Goal: Task Accomplishment & Management: Complete application form

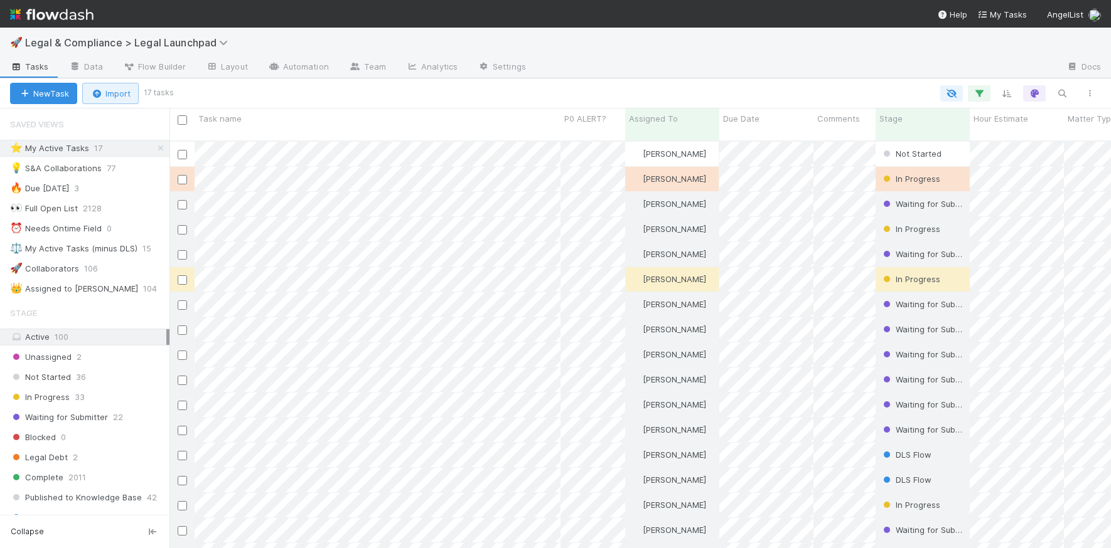
scroll to position [418, 941]
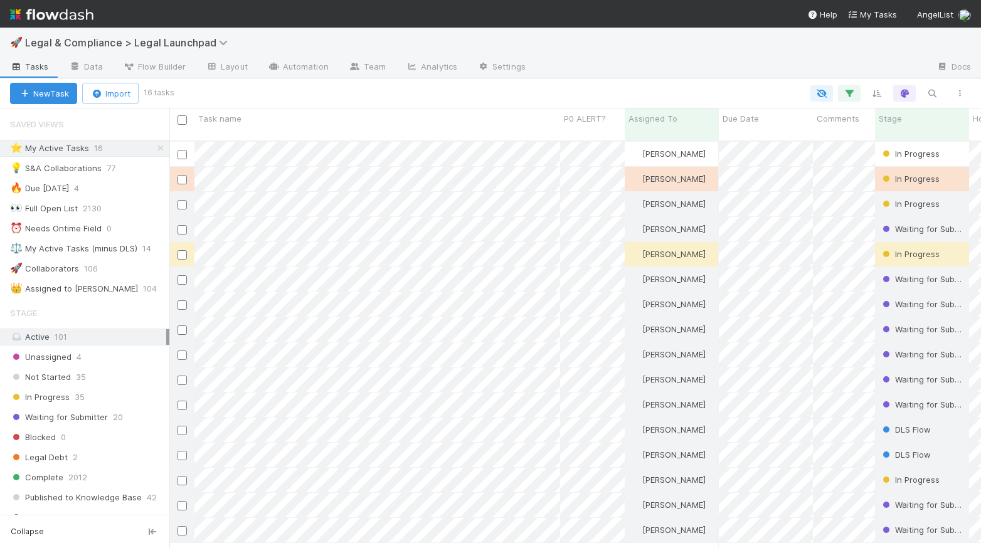
scroll to position [418, 812]
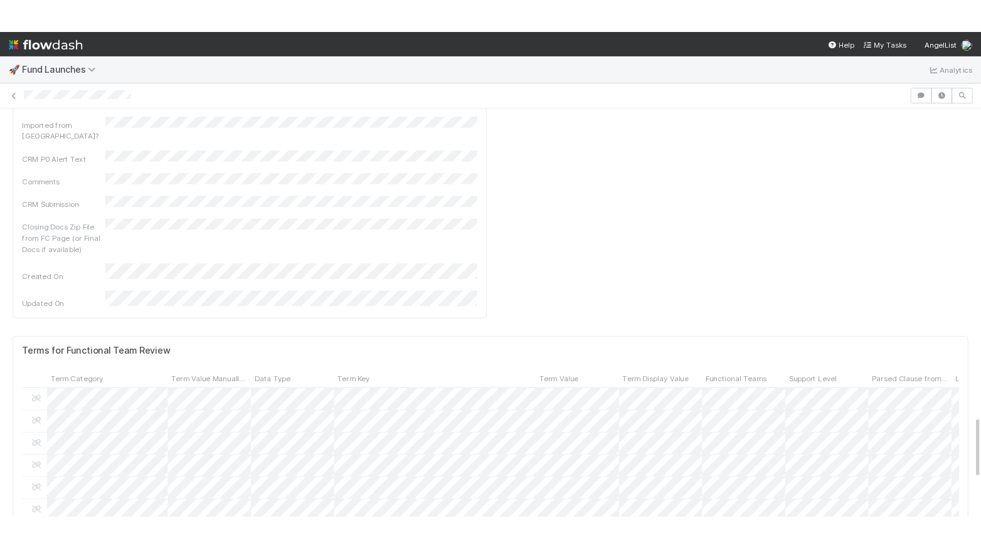
scroll to position [2268, 0]
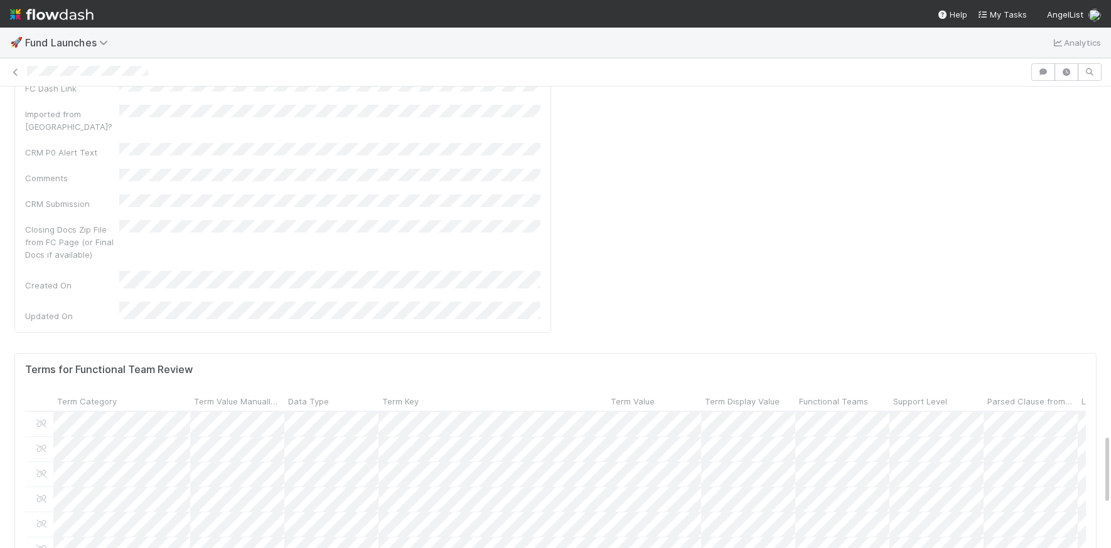
click at [28, 70] on div at bounding box center [526, 72] width 999 height 13
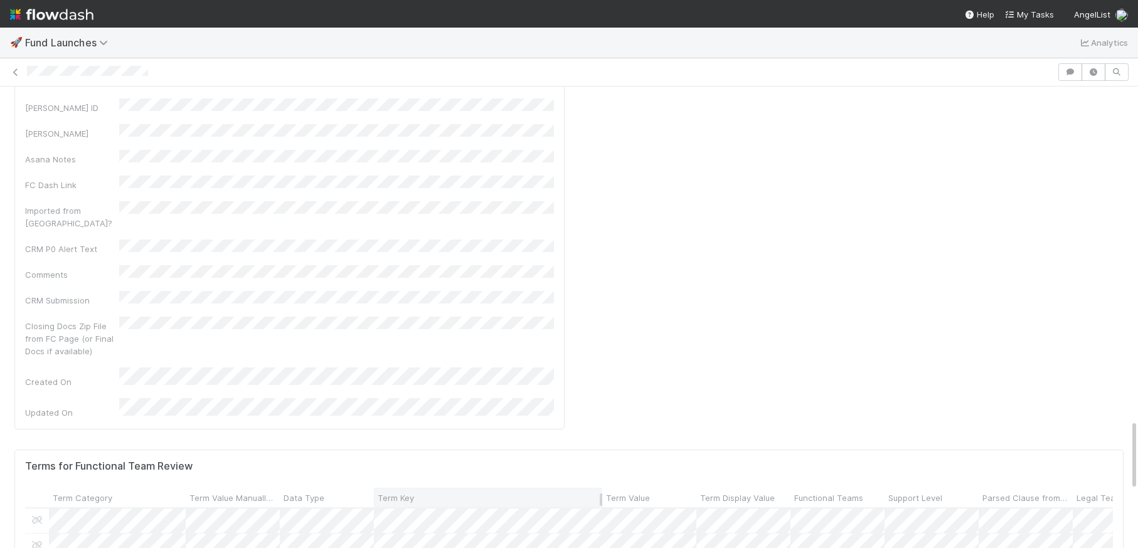
scroll to position [2172, 0]
click at [922, 397] on div at bounding box center [569, 274] width 1138 height 548
click at [631, 398] on div at bounding box center [569, 274] width 1138 height 548
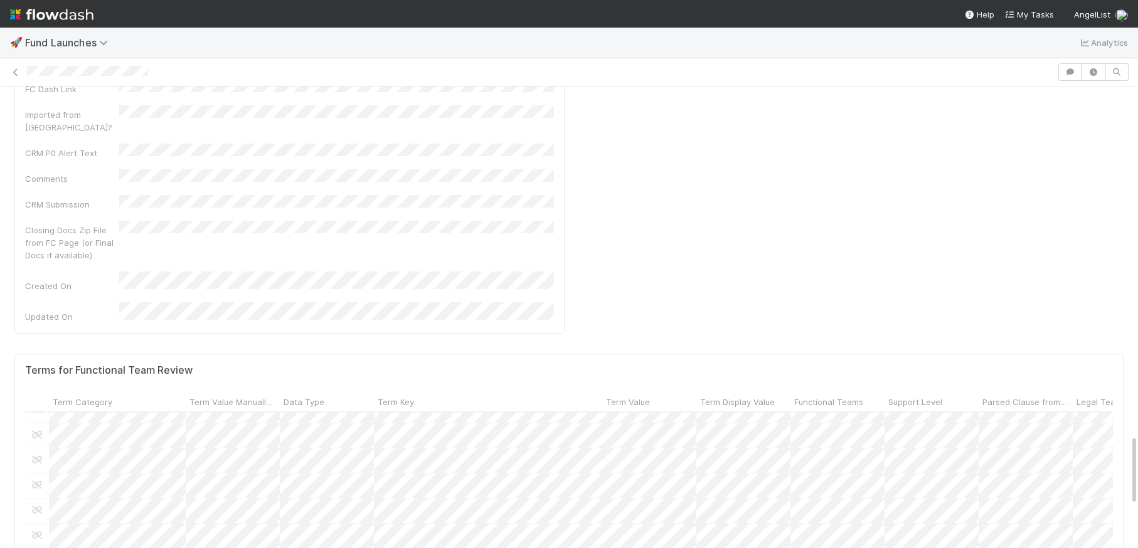
scroll to position [191, 4]
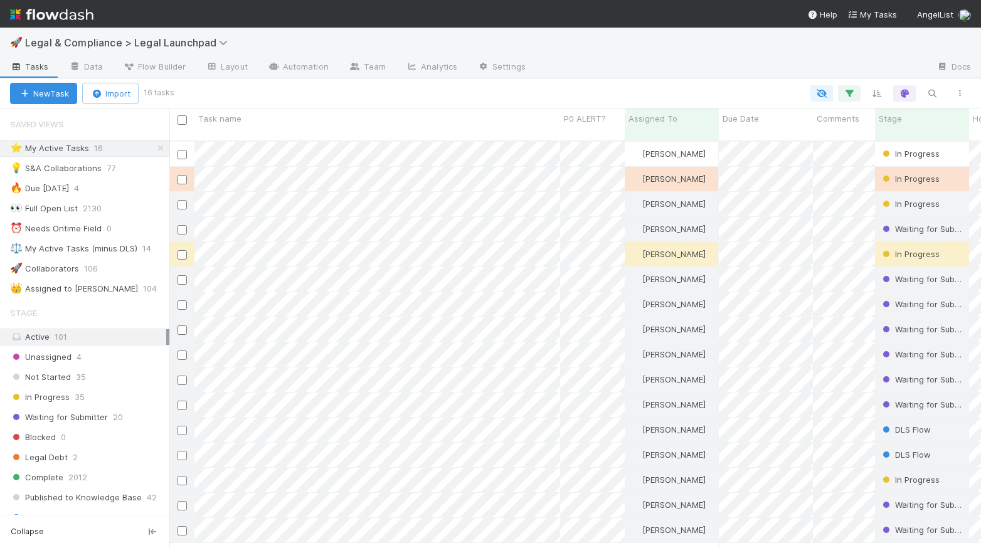
scroll to position [418, 812]
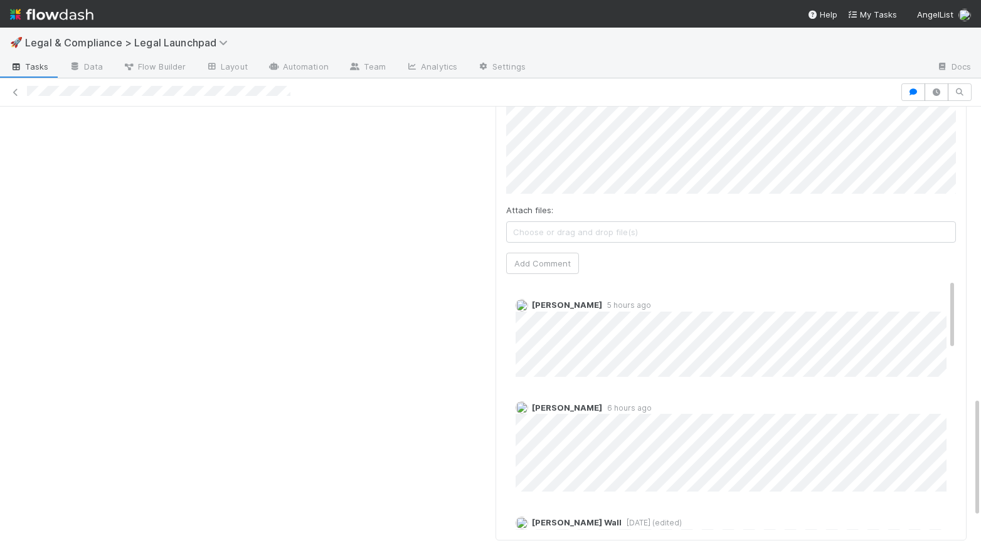
scroll to position [1177, 0]
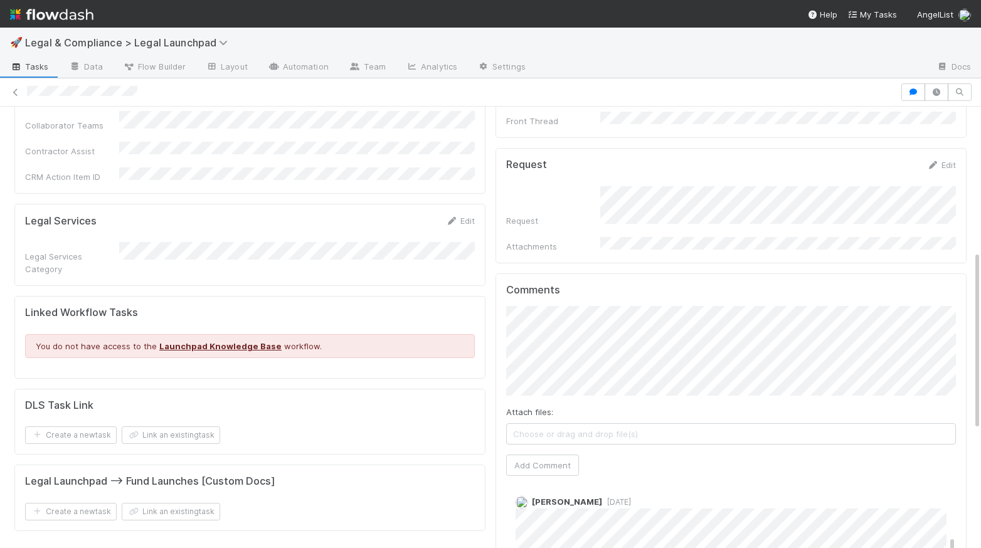
scroll to position [356, 0]
click at [557, 455] on button "Add Comment" at bounding box center [542, 465] width 73 height 21
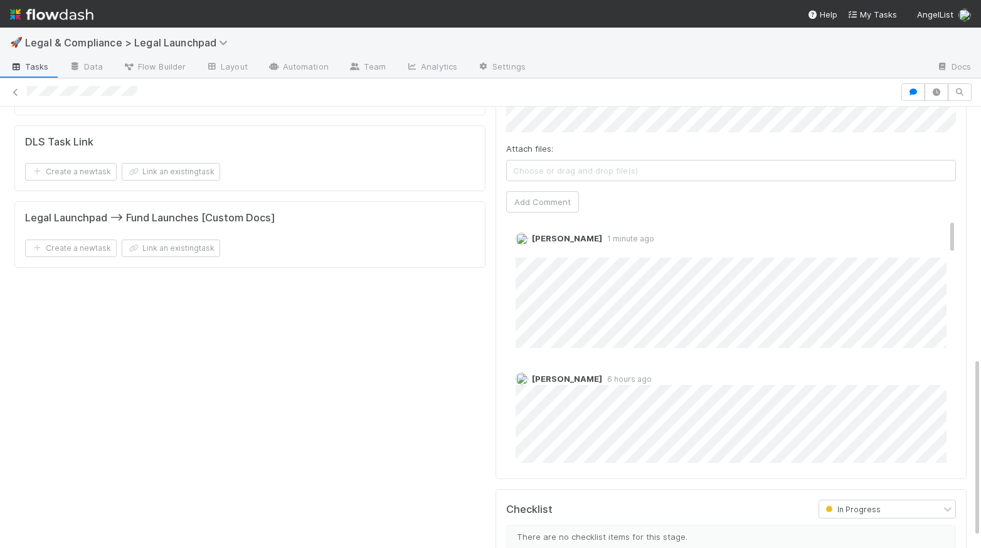
scroll to position [6, 0]
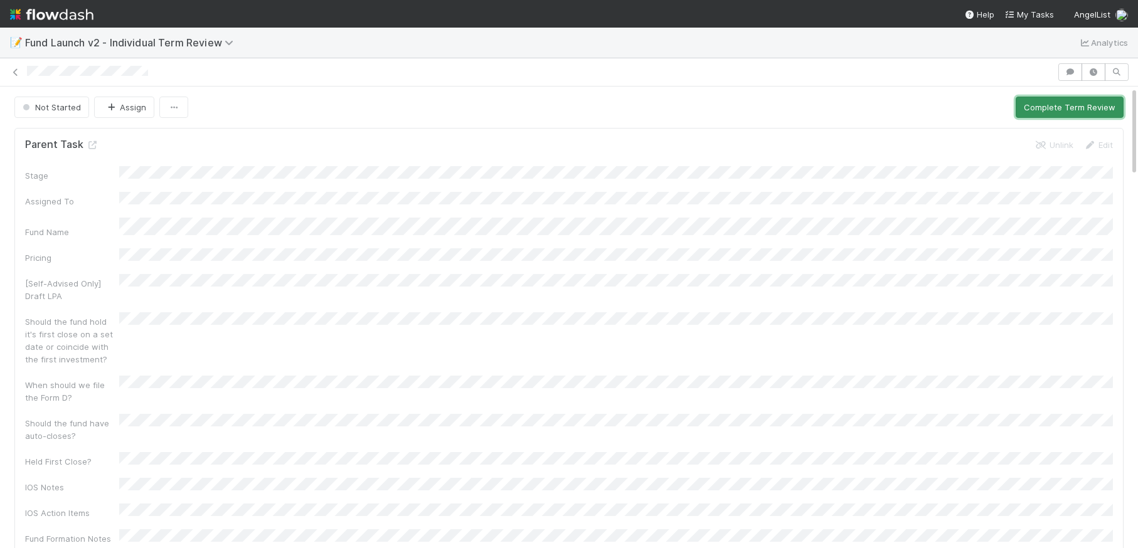
click at [981, 107] on button "Complete Term Review" at bounding box center [1070, 107] width 108 height 21
click at [981, 109] on button "Complete Term Review" at bounding box center [1070, 107] width 108 height 21
click at [981, 111] on button "Complete Term Review" at bounding box center [1070, 107] width 108 height 21
click at [17, 73] on icon at bounding box center [15, 72] width 13 height 8
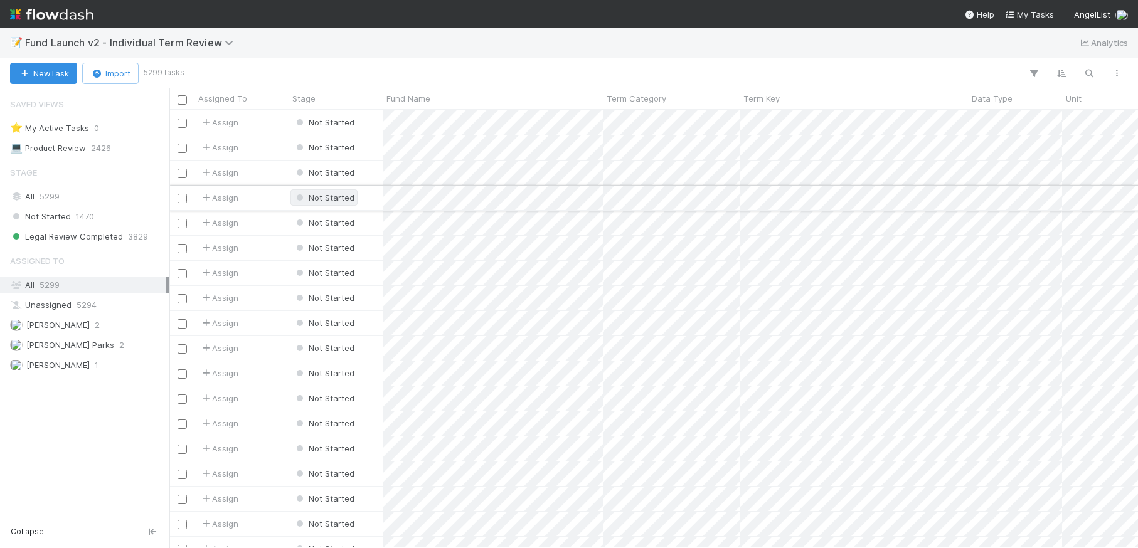
scroll to position [438, 969]
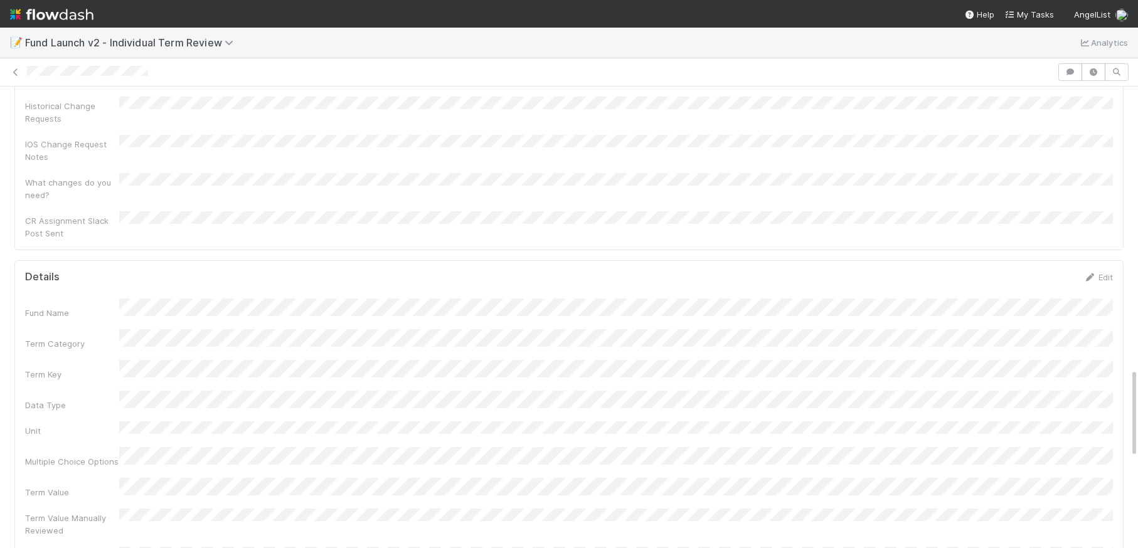
scroll to position [1443, 0]
click at [1108, 273] on link "Edit" at bounding box center [1098, 278] width 29 height 10
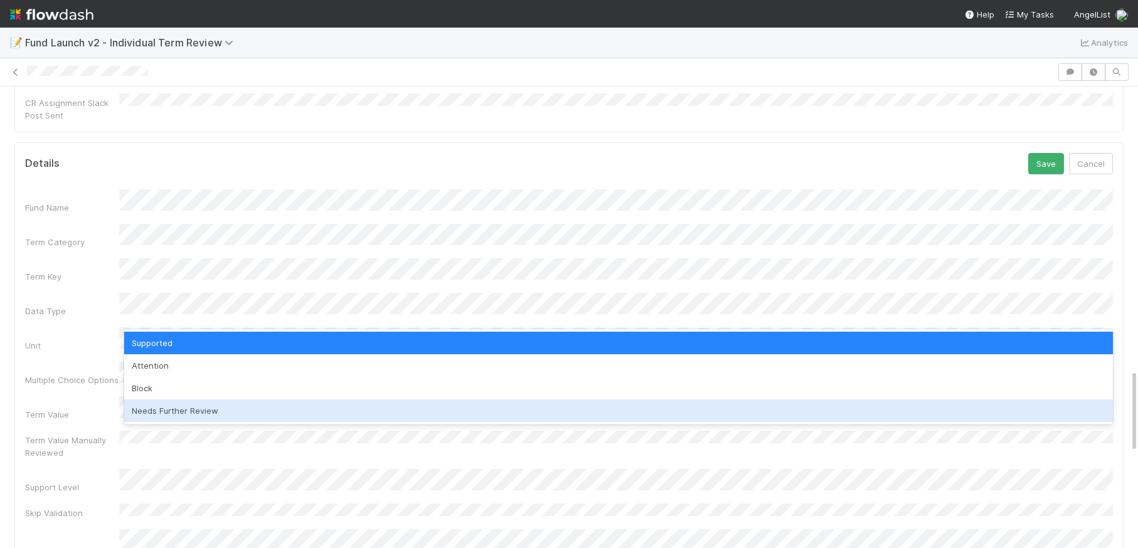
click at [250, 407] on div "Needs Further Review" at bounding box center [618, 411] width 989 height 23
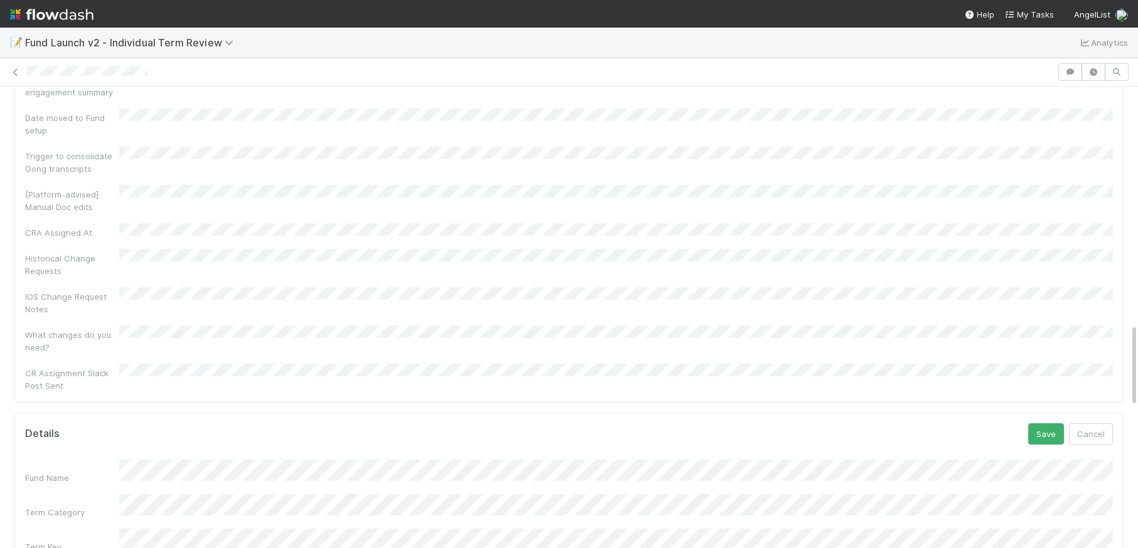
scroll to position [1308, 0]
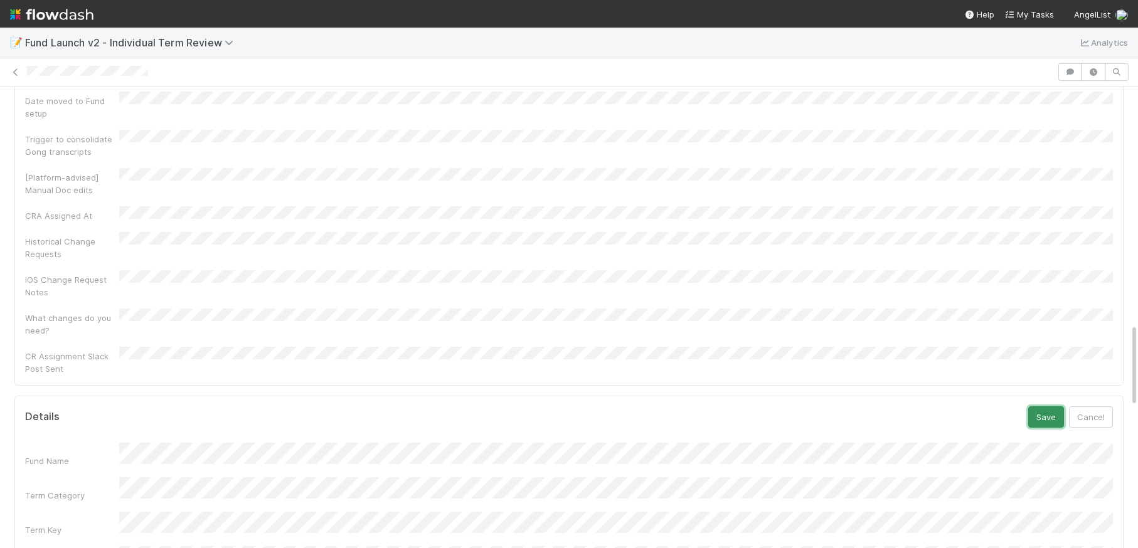
click at [1042, 407] on button "Save" at bounding box center [1046, 417] width 36 height 21
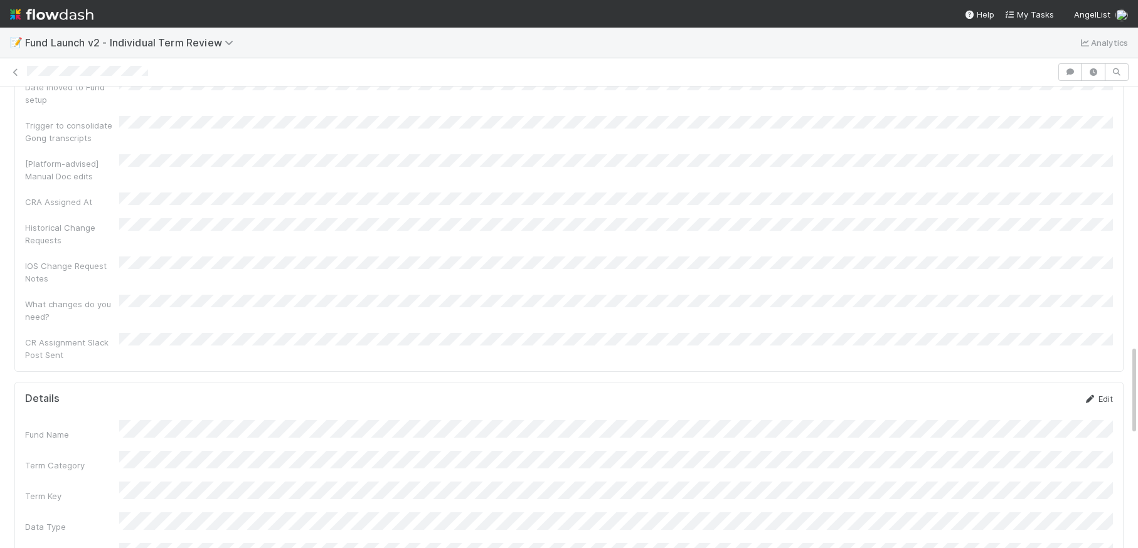
click at [1101, 394] on link "Edit" at bounding box center [1098, 399] width 29 height 10
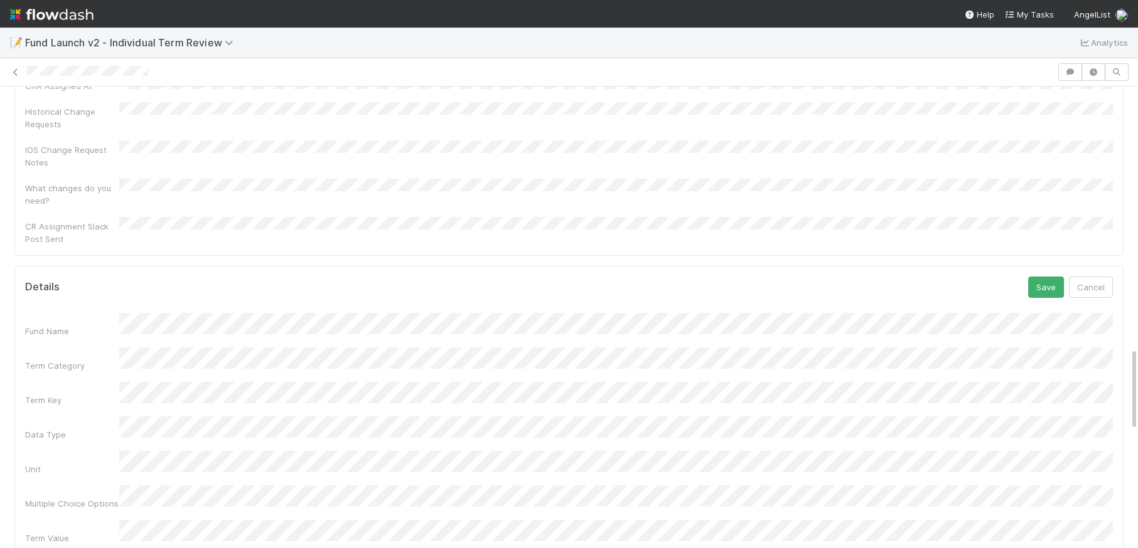
scroll to position [1442, 0]
click at [106, 516] on div "Term Value" at bounding box center [569, 528] width 1088 height 24
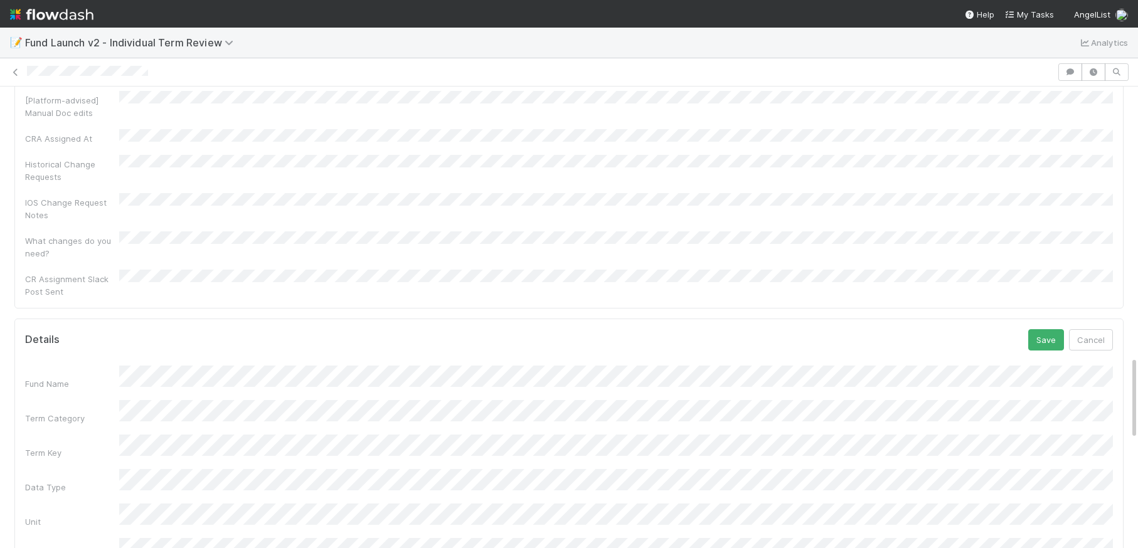
scroll to position [1488, 0]
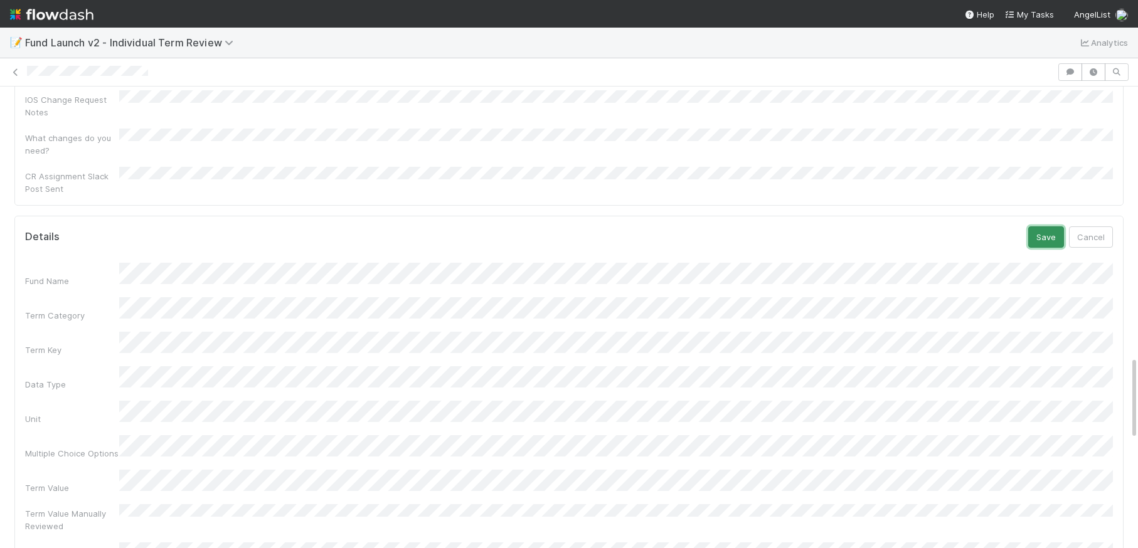
click at [1046, 227] on button "Save" at bounding box center [1046, 237] width 36 height 21
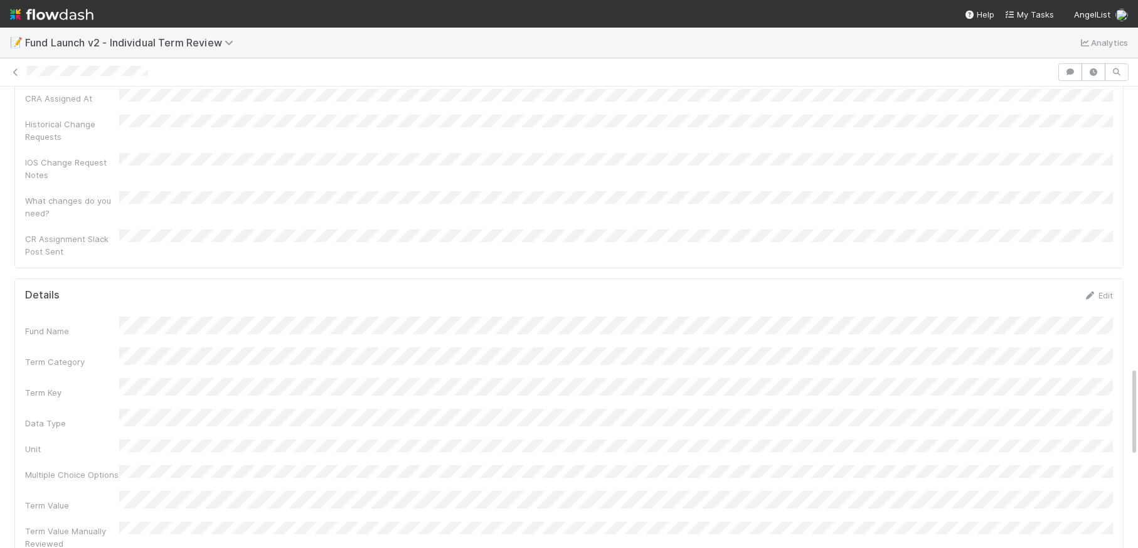
scroll to position [1428, 0]
drag, startPoint x: 1107, startPoint y: 151, endPoint x: 1135, endPoint y: 153, distance: 28.3
click at [1107, 287] on link "Edit" at bounding box center [1098, 292] width 29 height 10
click at [112, 530] on div "Term Value" at bounding box center [569, 542] width 1088 height 24
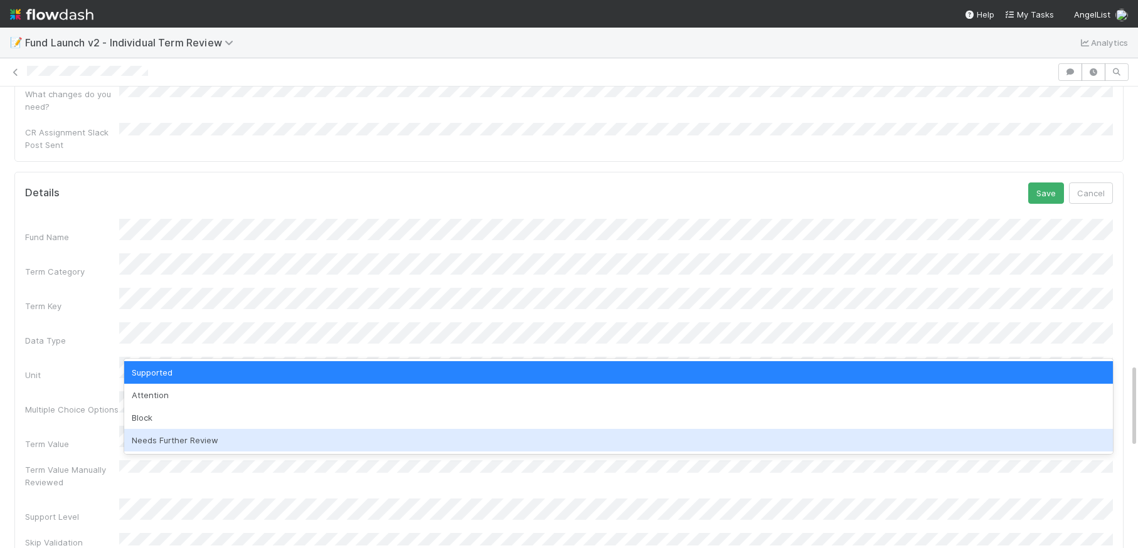
click at [182, 440] on div "Needs Further Review" at bounding box center [618, 440] width 989 height 23
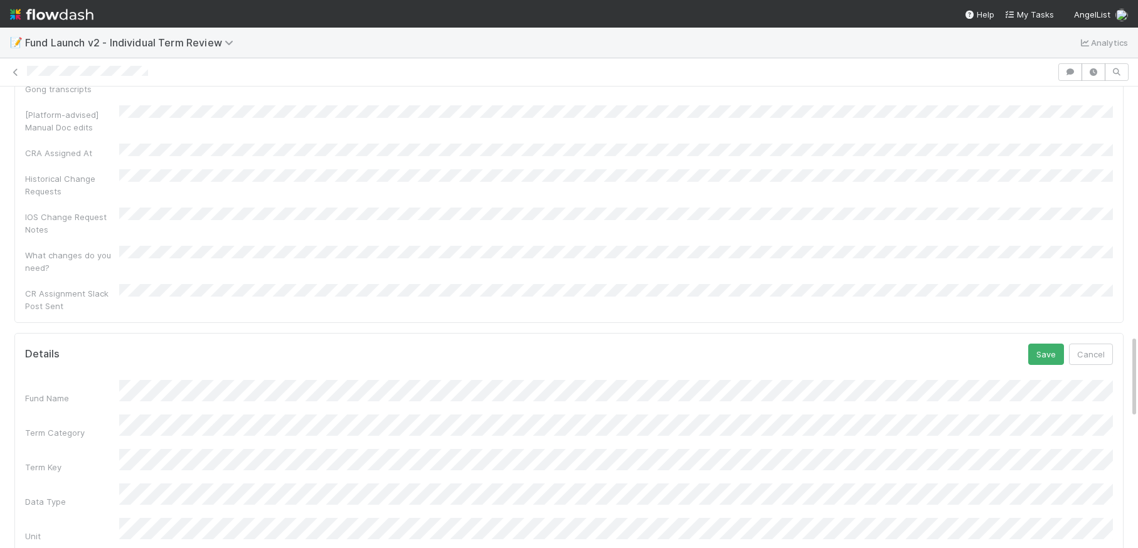
scroll to position [1370, 0]
click at [1040, 344] on button "Save" at bounding box center [1046, 354] width 36 height 21
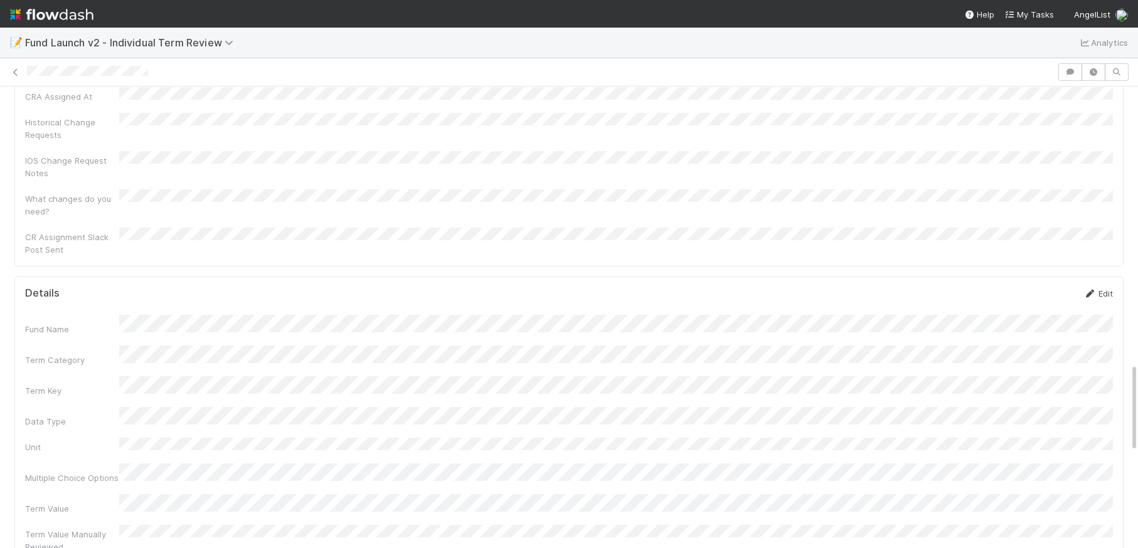
click at [1105, 289] on link "Edit" at bounding box center [1098, 294] width 29 height 10
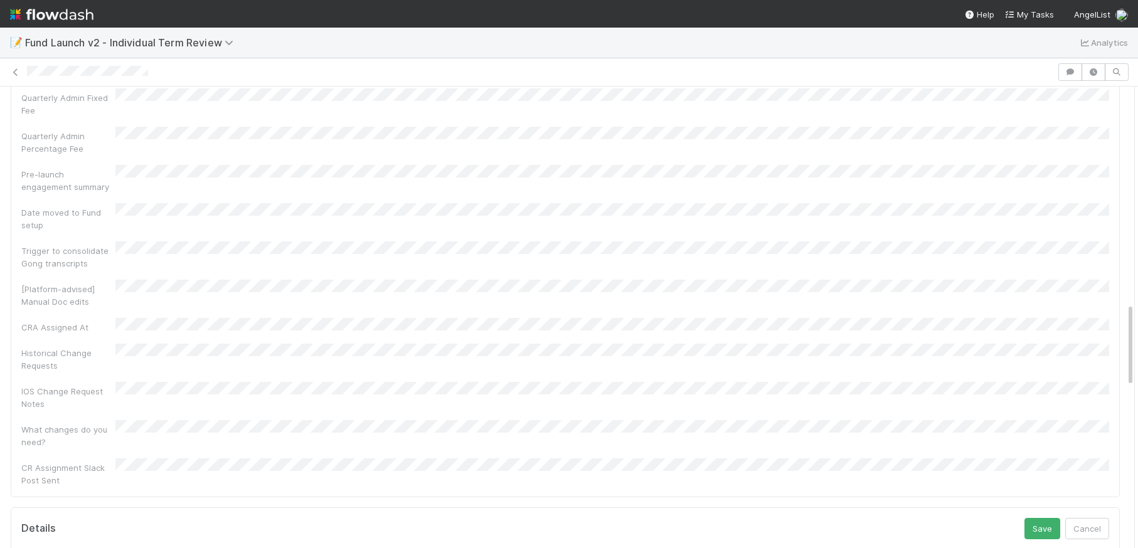
scroll to position [1294, 0]
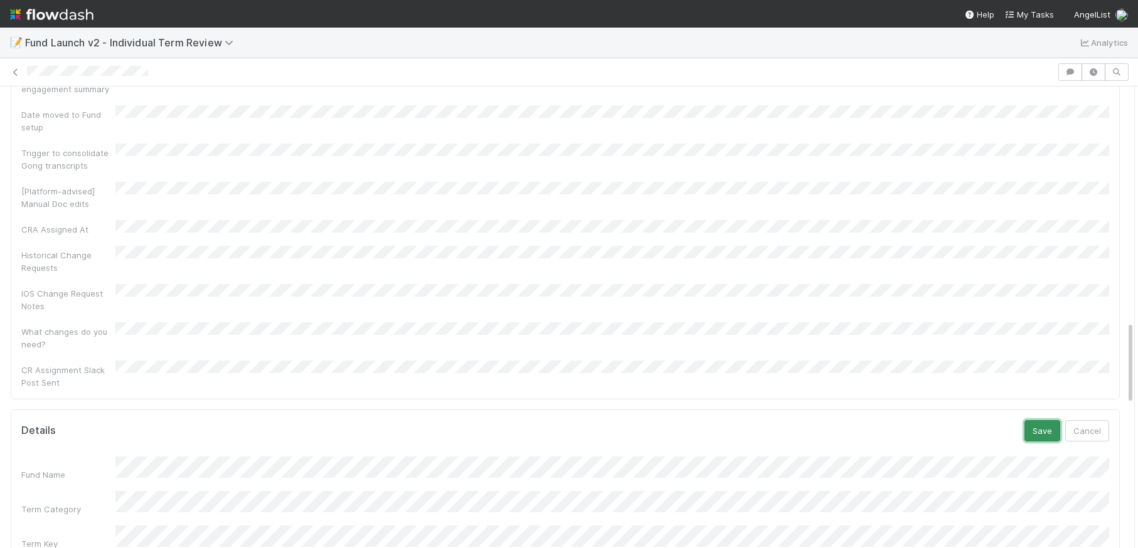
click at [1042, 420] on button "Save" at bounding box center [1043, 430] width 36 height 21
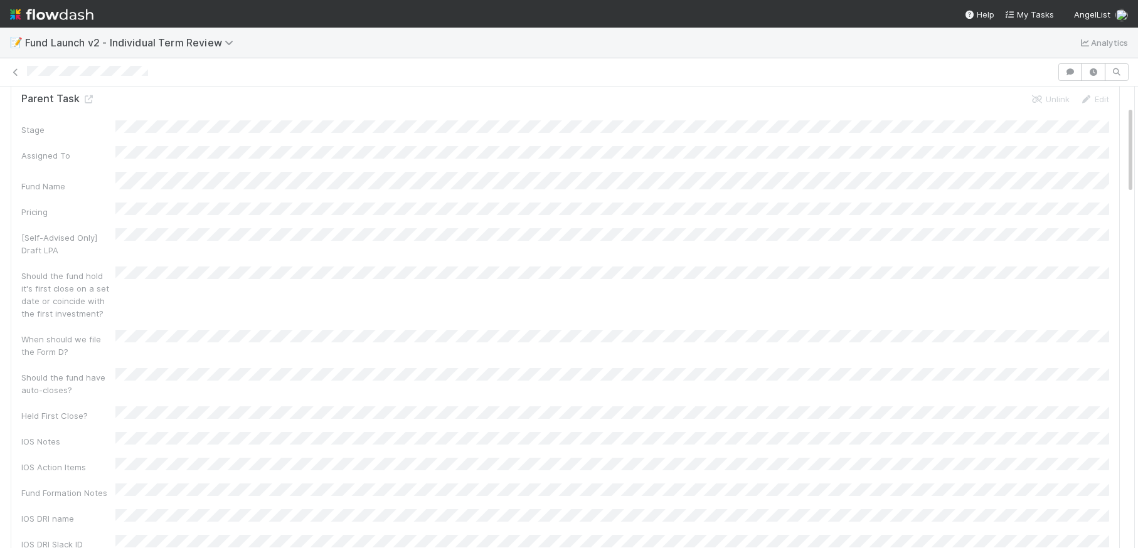
scroll to position [0, 0]
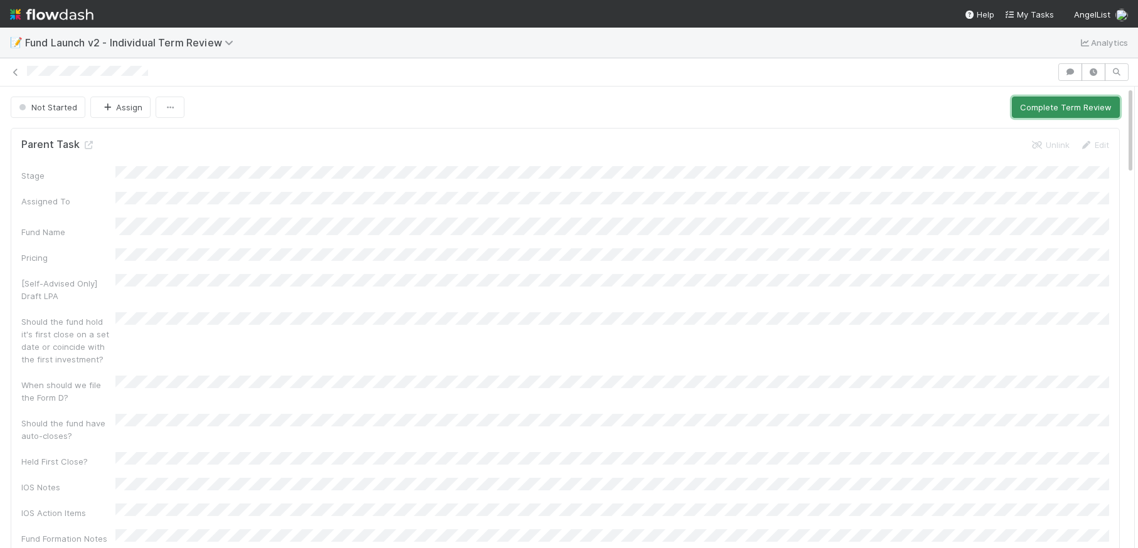
drag, startPoint x: 1062, startPoint y: 105, endPoint x: 1029, endPoint y: 121, distance: 36.8
click at [1062, 106] on button "Complete Term Review" at bounding box center [1066, 107] width 108 height 21
click at [1061, 106] on button "Complete Term Review" at bounding box center [1070, 107] width 108 height 21
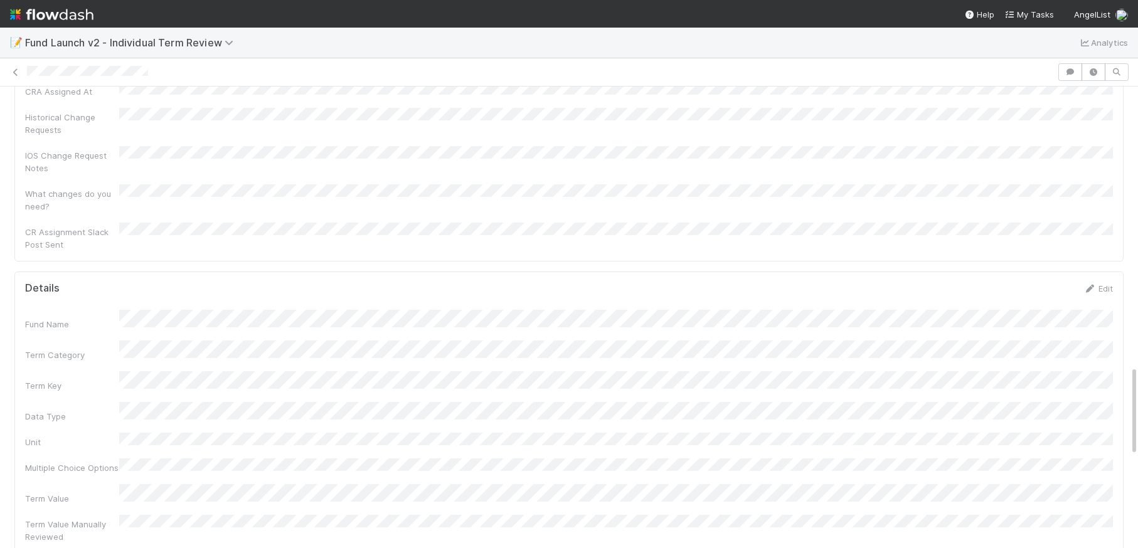
scroll to position [1429, 0]
click at [1101, 286] on link "Edit" at bounding box center [1098, 291] width 29 height 10
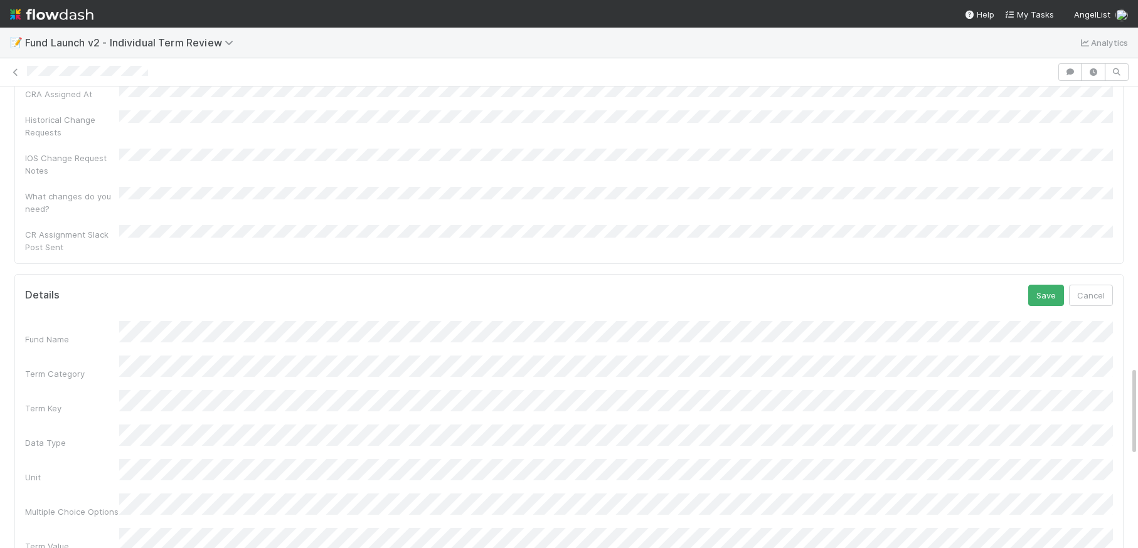
click at [114, 459] on div "Unit" at bounding box center [569, 471] width 1088 height 24
click at [106, 528] on div "Term Value" at bounding box center [569, 540] width 1088 height 24
click at [89, 459] on div "Unit" at bounding box center [569, 471] width 1088 height 24
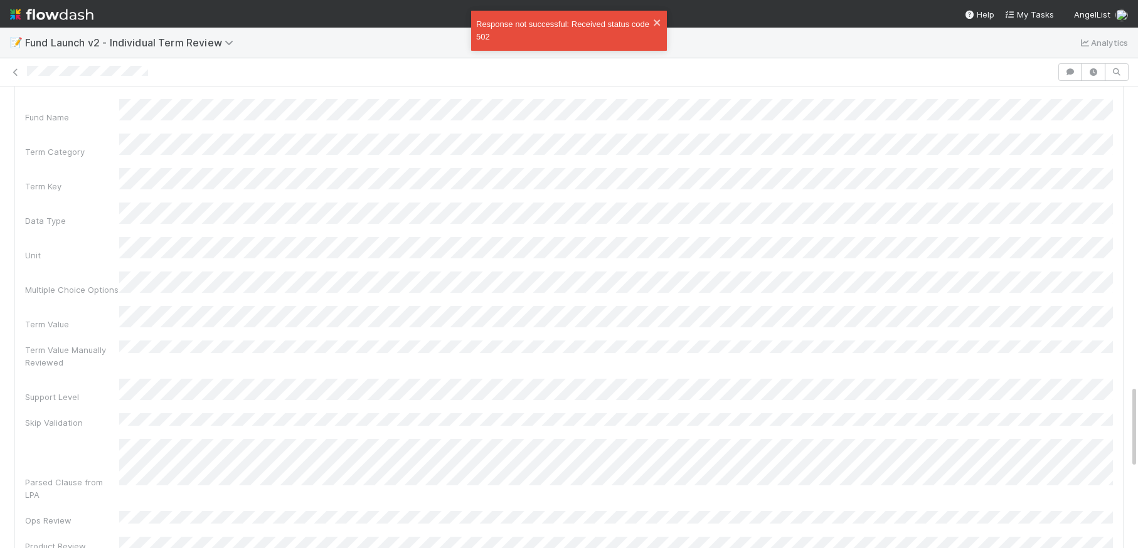
scroll to position [1658, 0]
click at [163, 170] on div "Fund Name Term Category Term Key Data Type Unit Multiple Choice Options Term Va…" at bounding box center [569, 515] width 1088 height 845
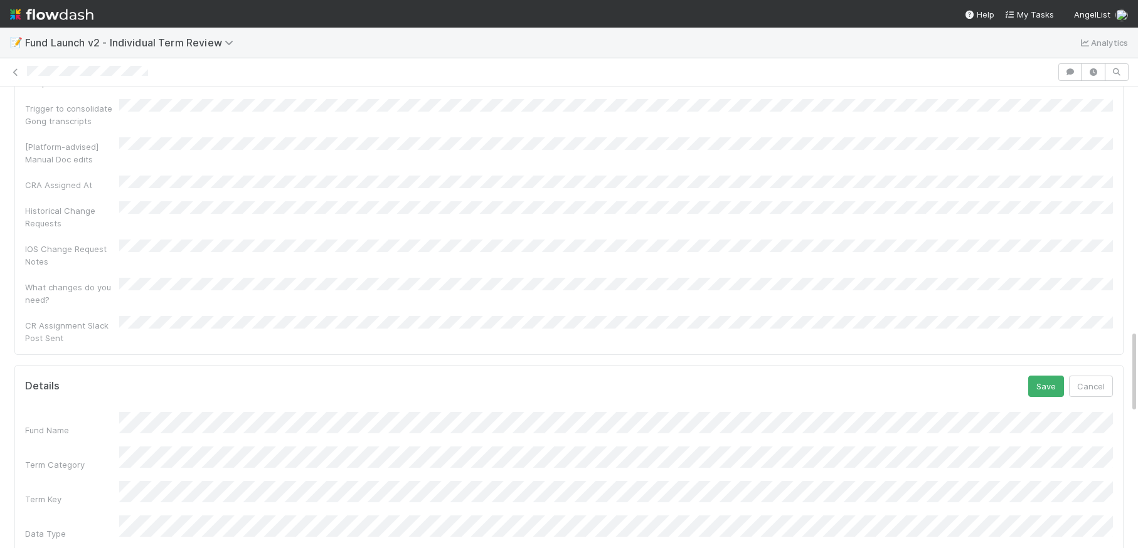
scroll to position [1318, 0]
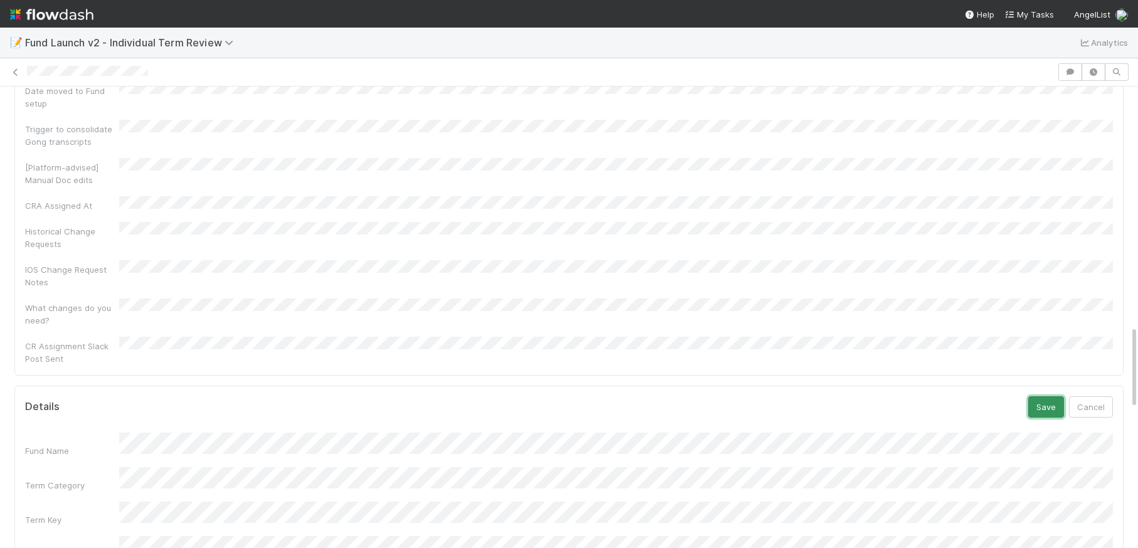
click at [1041, 397] on button "Save" at bounding box center [1046, 407] width 36 height 21
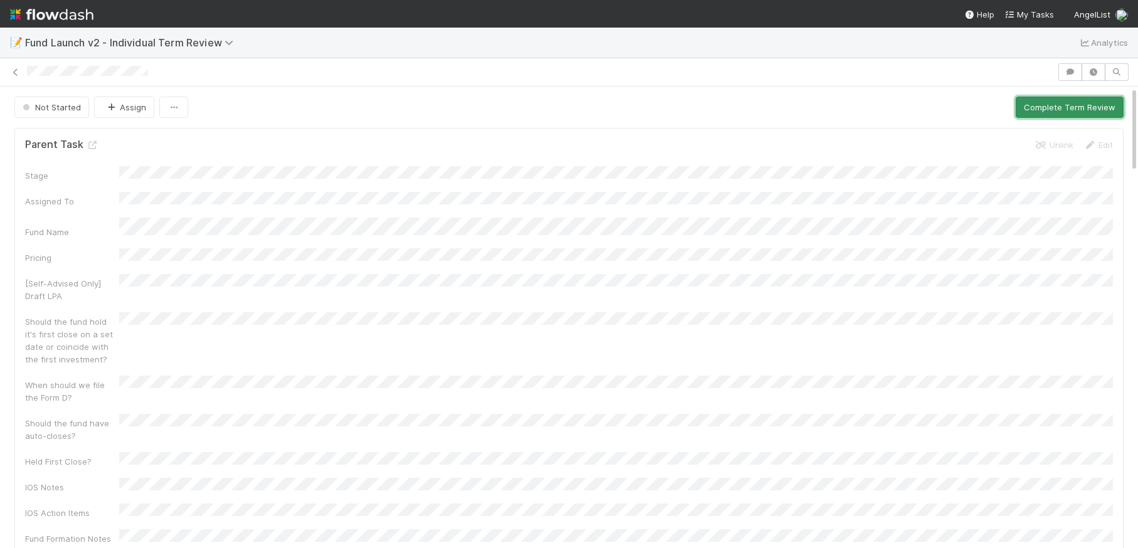
click at [1079, 113] on button "Complete Term Review" at bounding box center [1070, 107] width 108 height 21
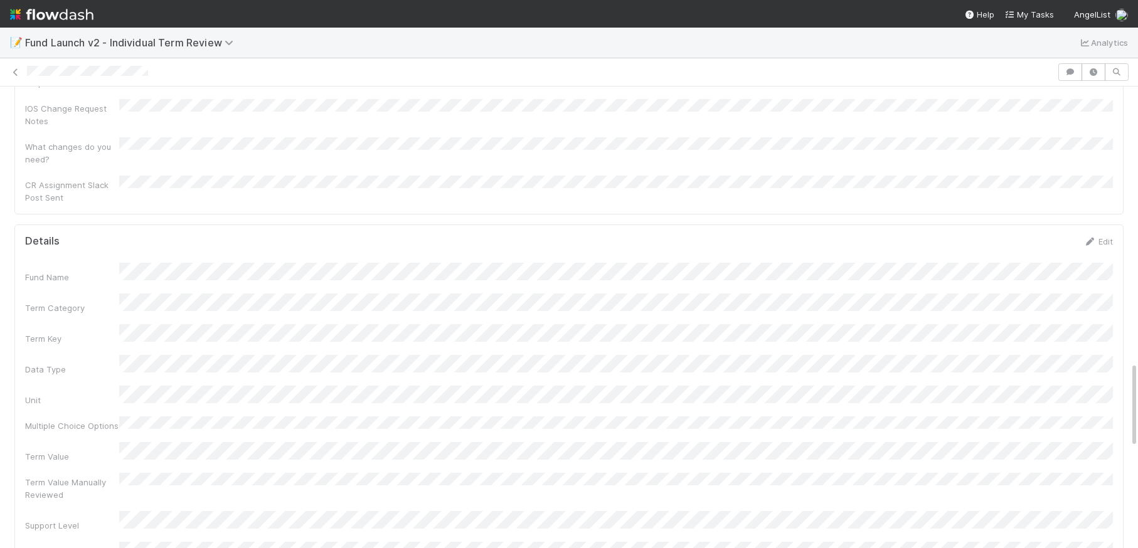
scroll to position [1476, 0]
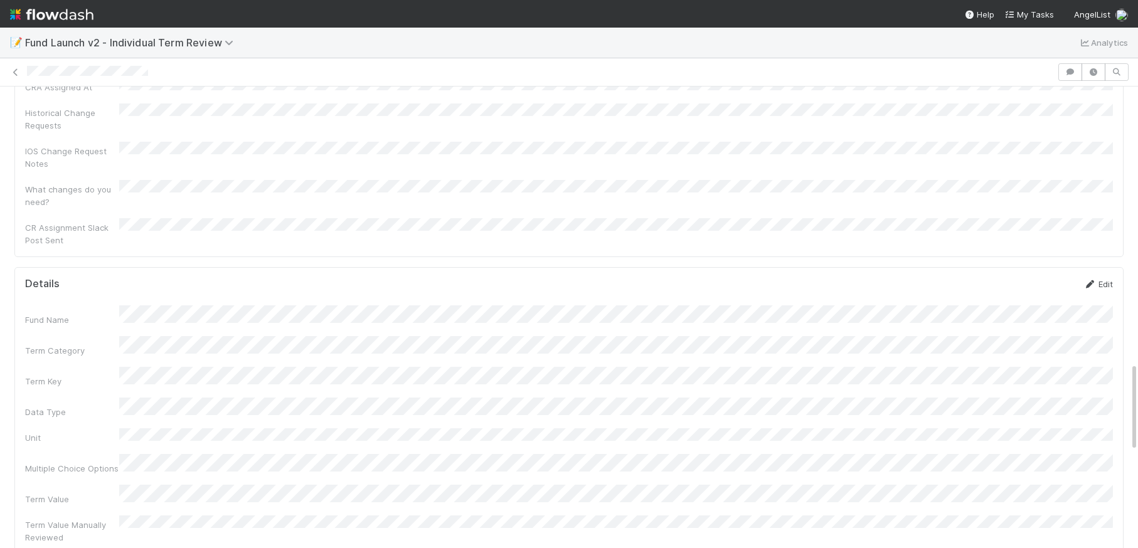
click at [1101, 279] on link "Edit" at bounding box center [1098, 284] width 29 height 10
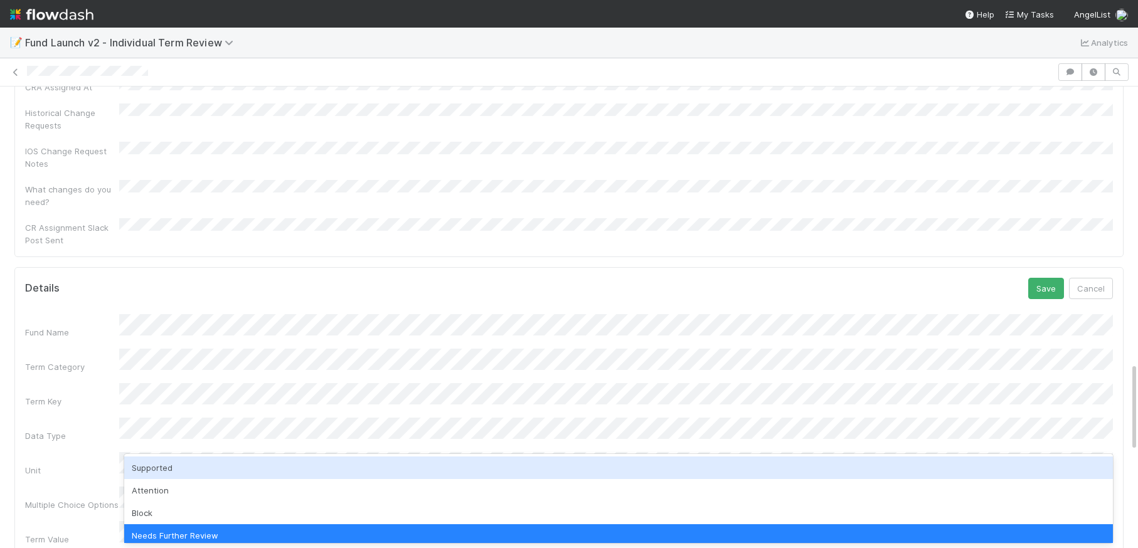
click at [281, 471] on div "Supported" at bounding box center [618, 468] width 989 height 23
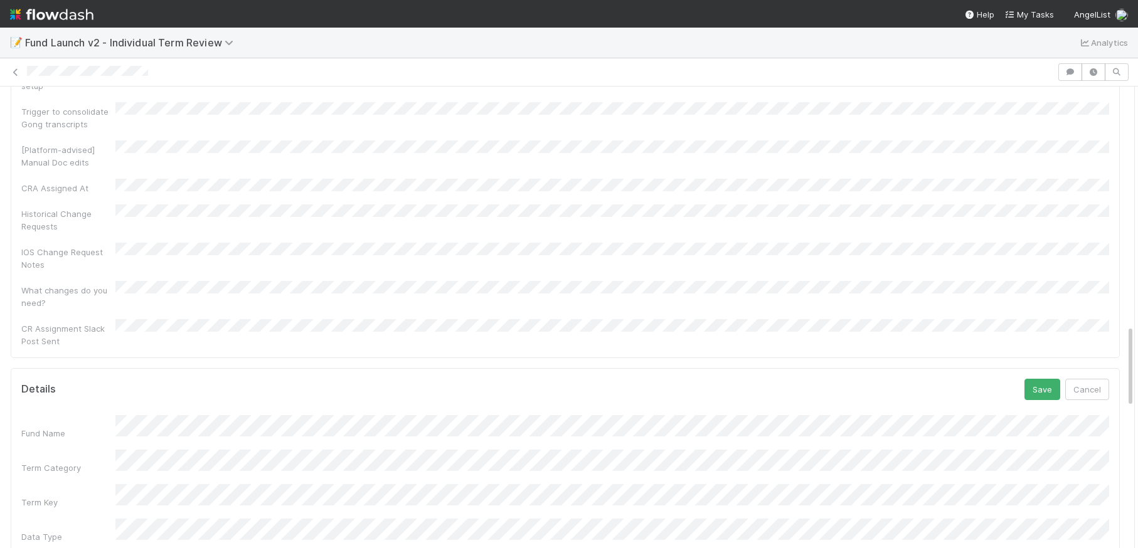
scroll to position [1350, 0]
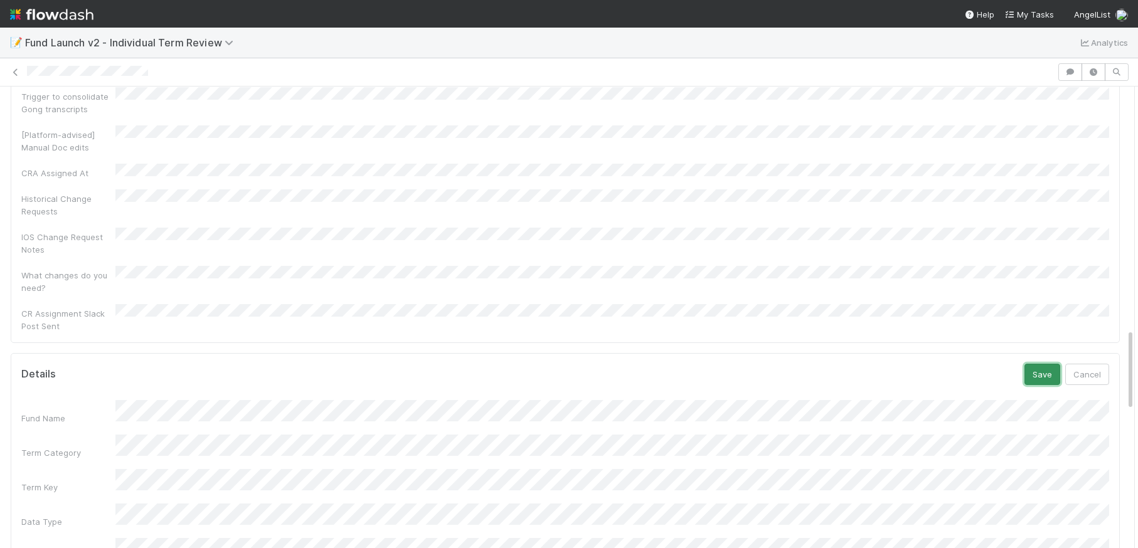
drag, startPoint x: 1048, startPoint y: 235, endPoint x: 1054, endPoint y: 253, distance: 19.2
click at [1049, 364] on button "Save" at bounding box center [1043, 374] width 36 height 21
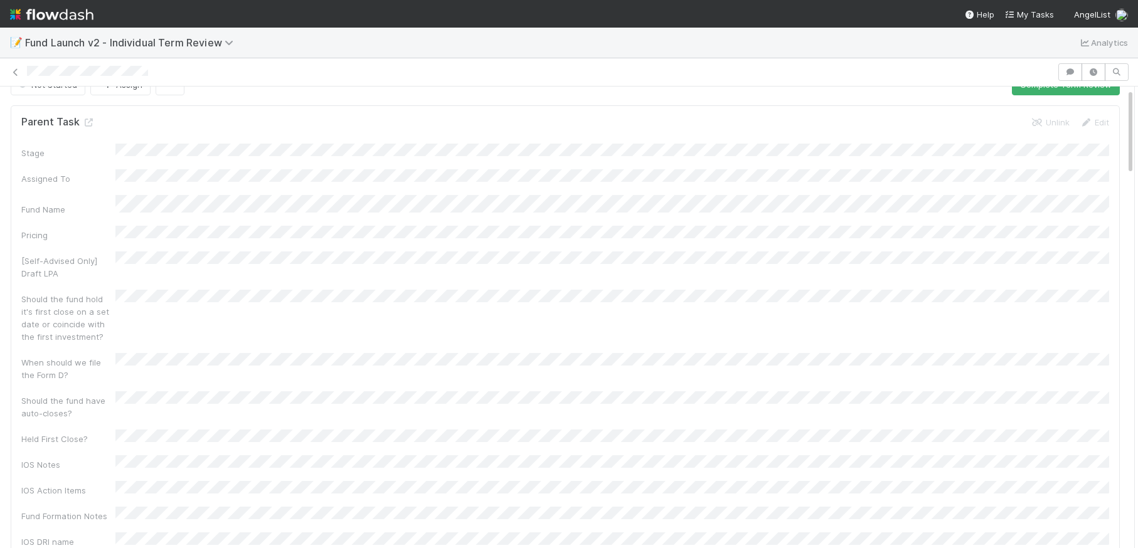
scroll to position [0, 0]
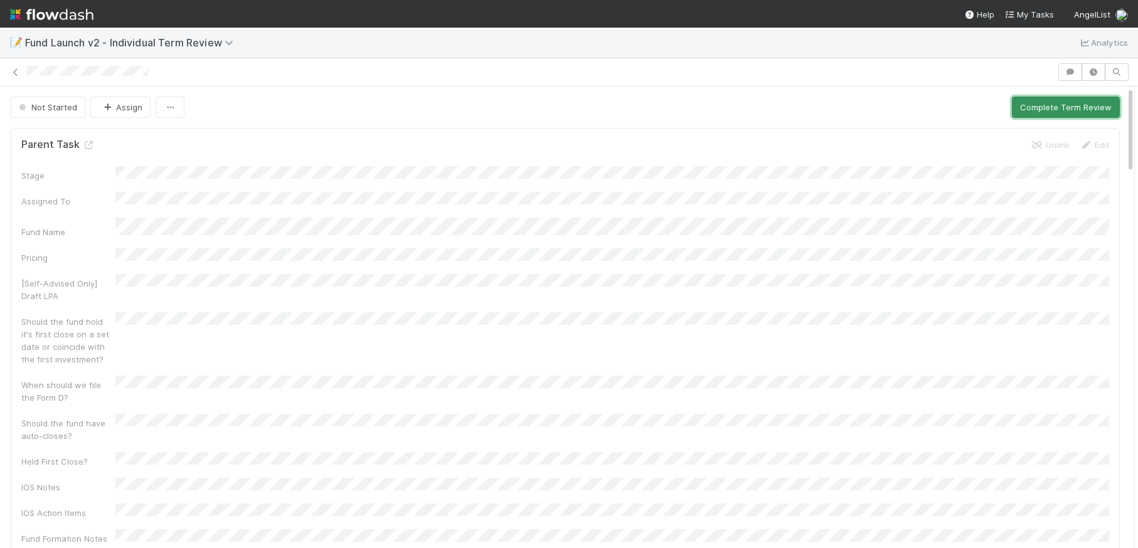
click at [1074, 108] on button "Complete Term Review" at bounding box center [1066, 107] width 108 height 21
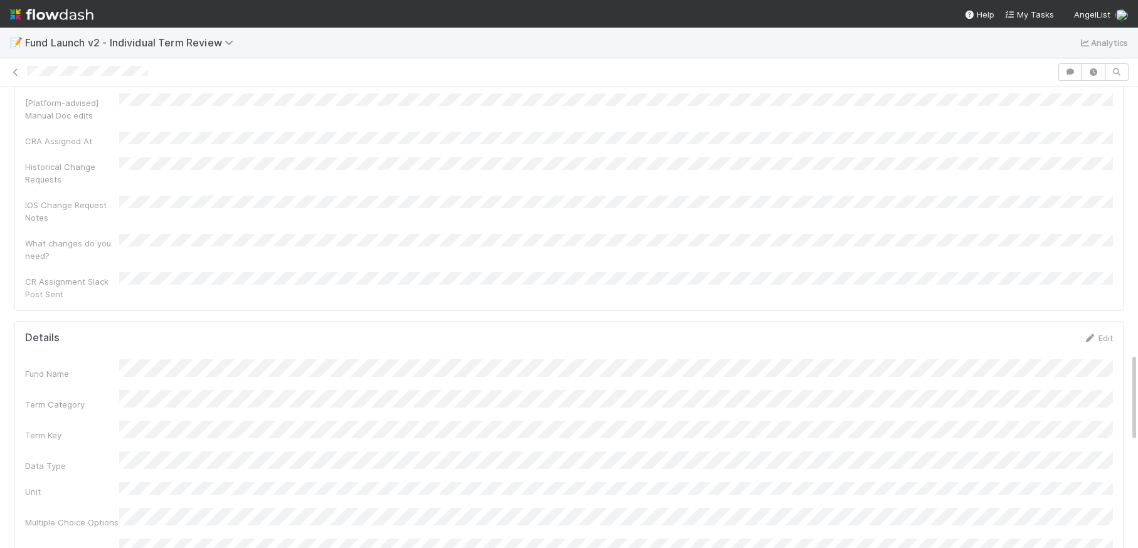
scroll to position [1380, 0]
click at [1107, 336] on link "Edit" at bounding box center [1098, 341] width 29 height 10
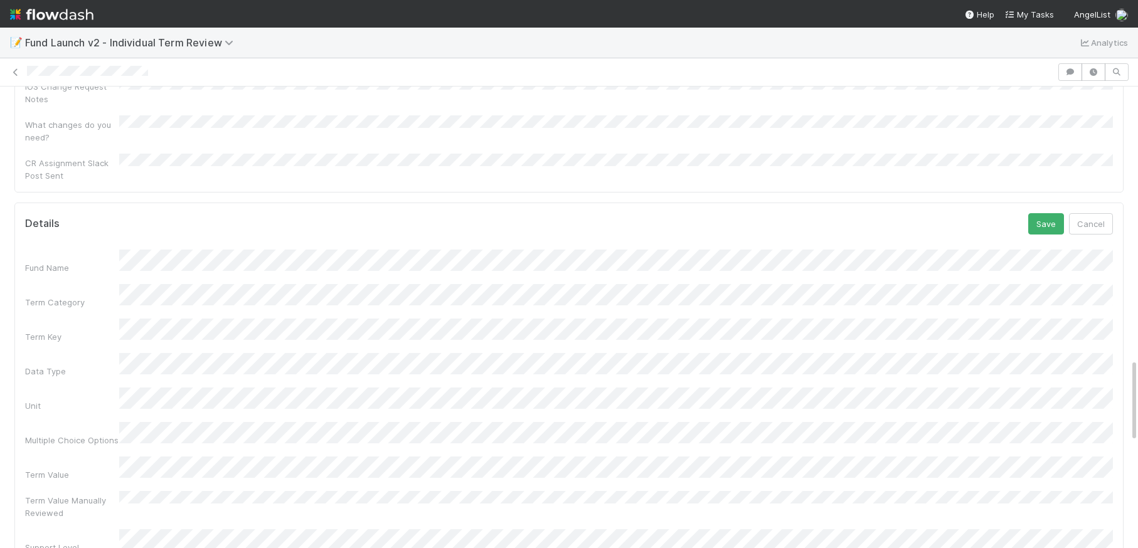
scroll to position [1500, 0]
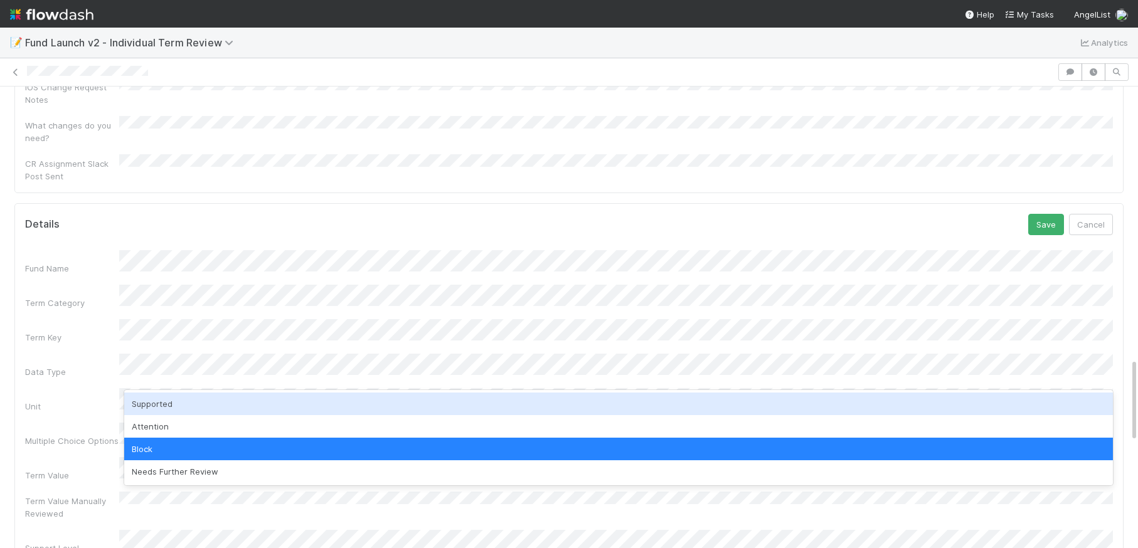
click at [218, 409] on div "Supported" at bounding box center [618, 404] width 989 height 23
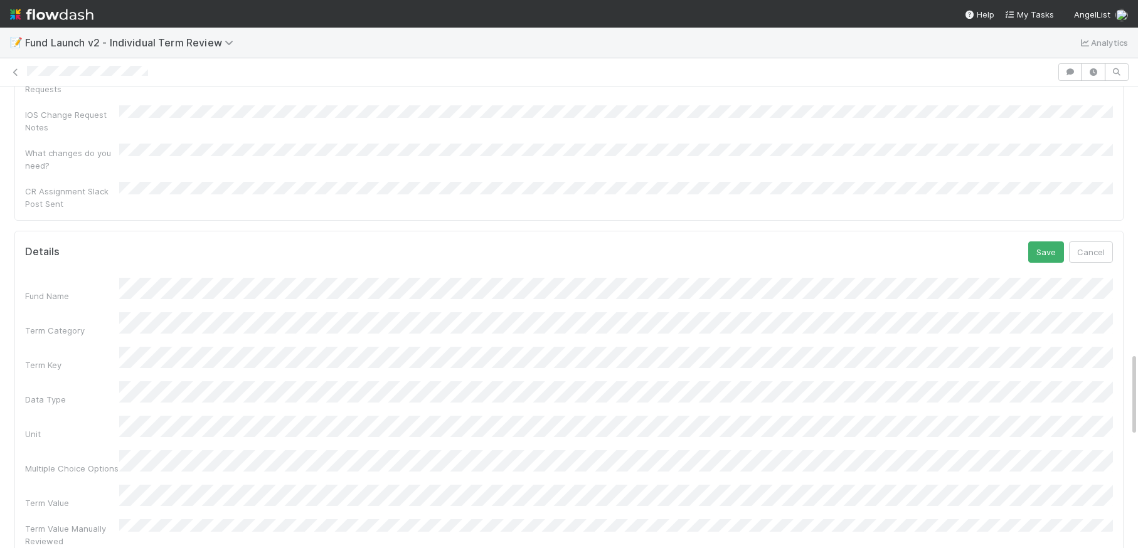
scroll to position [1470, 0]
click at [1055, 245] on button "Save" at bounding box center [1046, 255] width 36 height 21
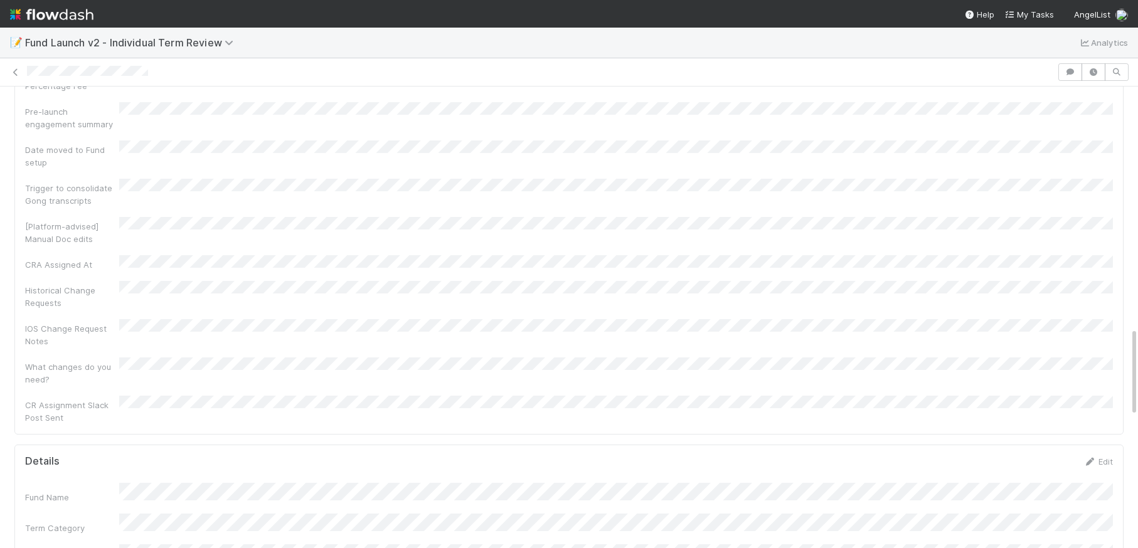
scroll to position [1230, 0]
click at [1104, 486] on link "Edit" at bounding box center [1098, 491] width 29 height 10
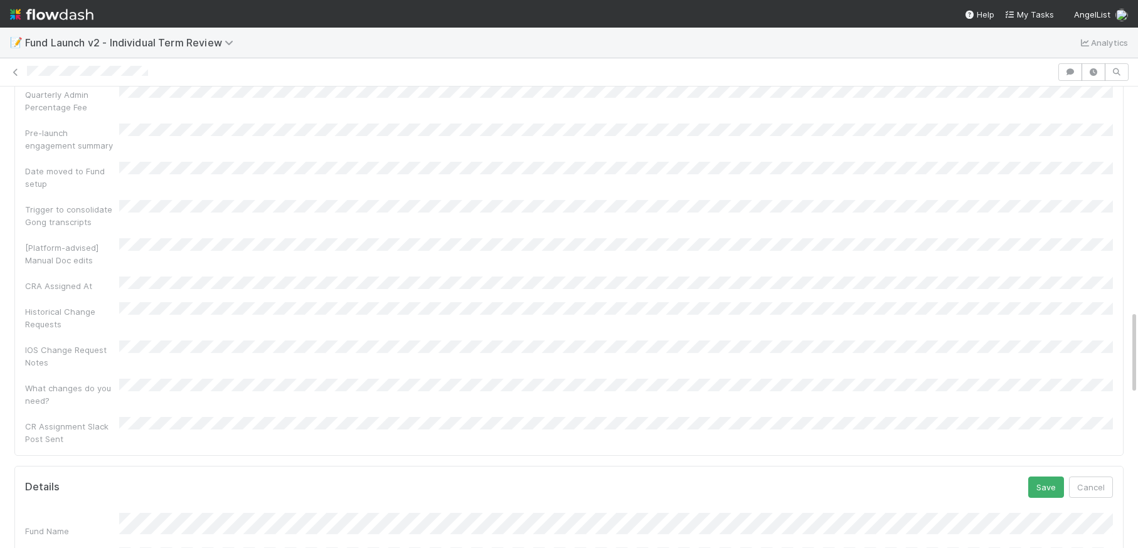
scroll to position [1227, 0]
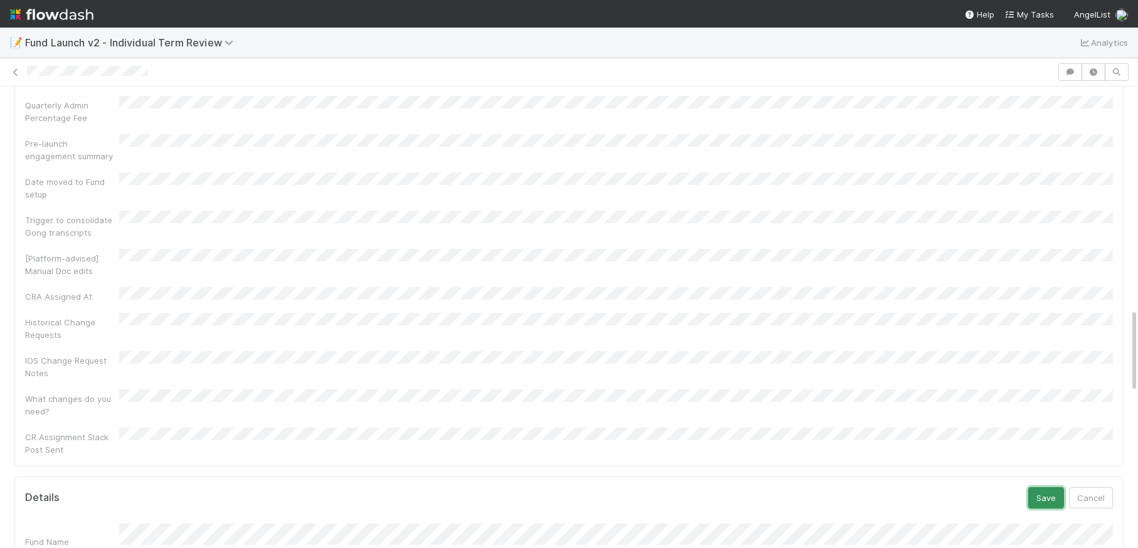
click at [1050, 488] on button "Save" at bounding box center [1046, 498] width 36 height 21
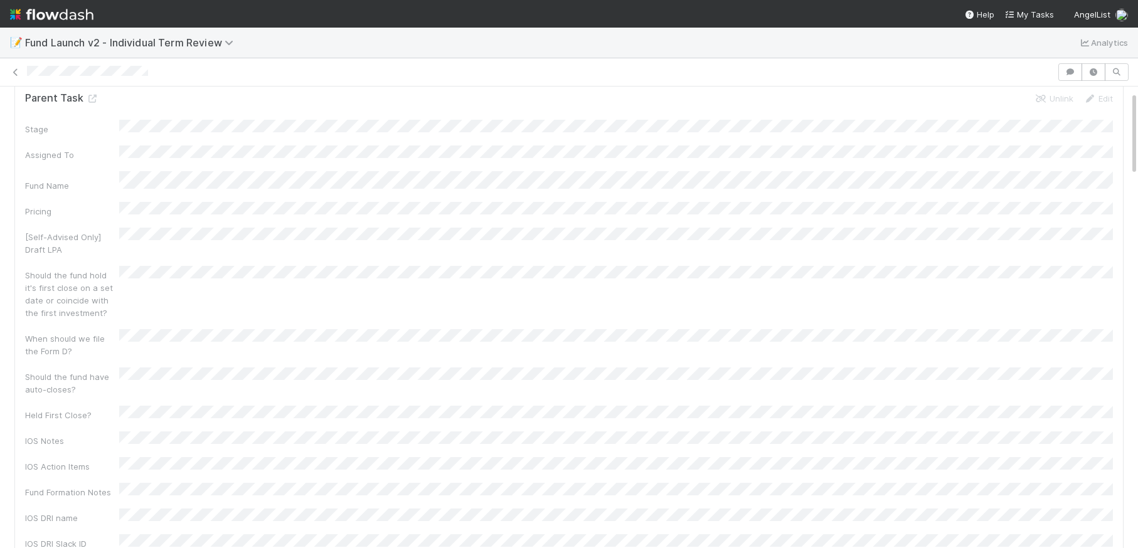
scroll to position [0, 0]
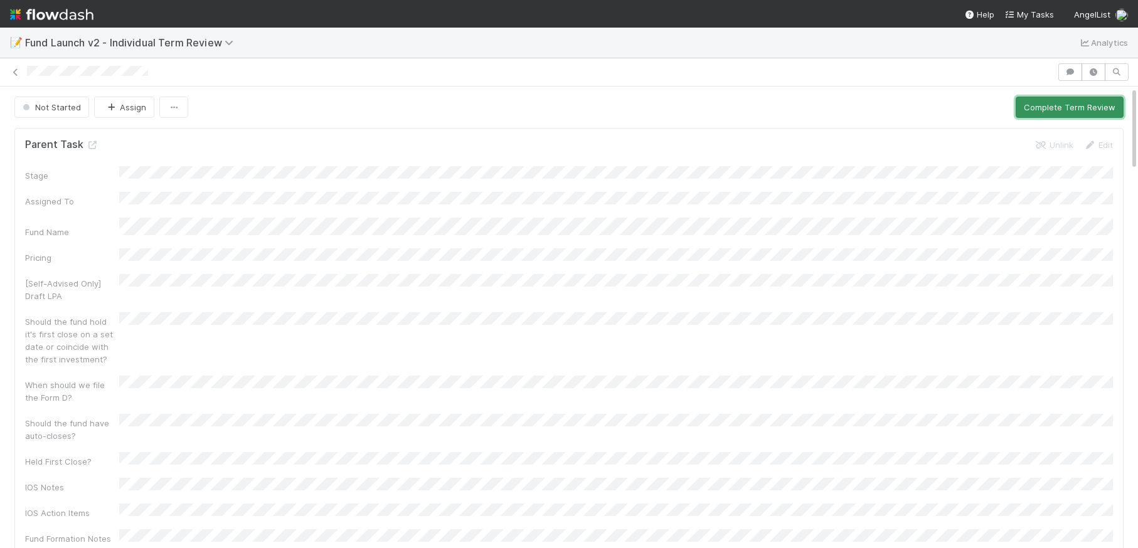
click at [1093, 106] on button "Complete Term Review" at bounding box center [1070, 107] width 108 height 21
